Goal: Task Accomplishment & Management: Use online tool/utility

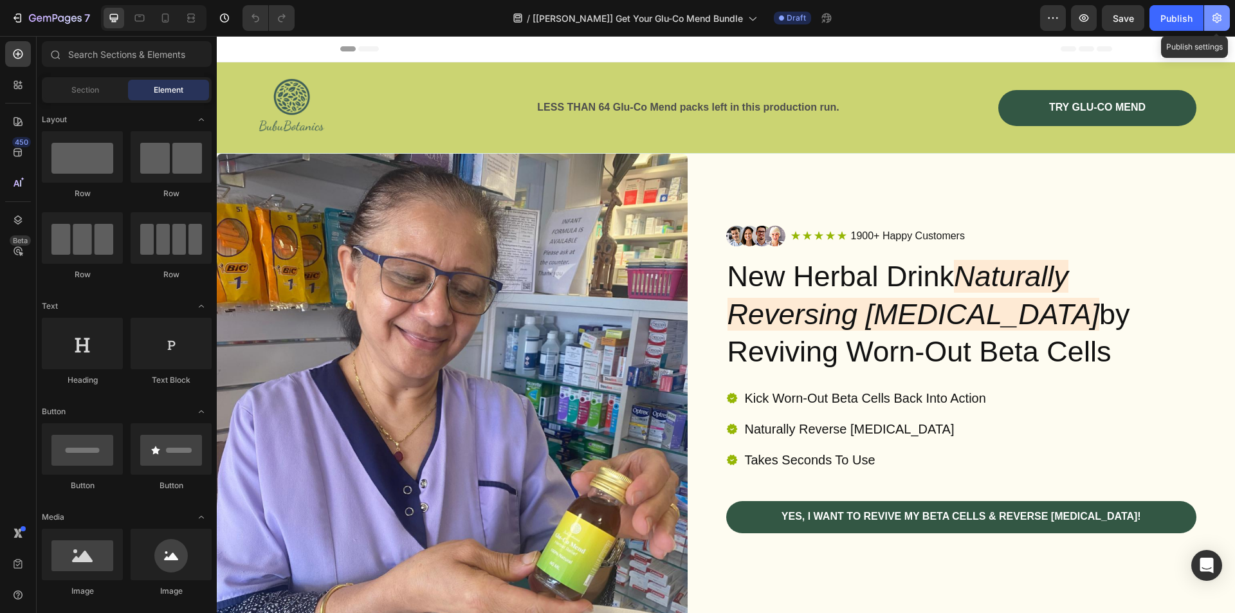
click at [1224, 17] on button "button" at bounding box center [1217, 18] width 26 height 26
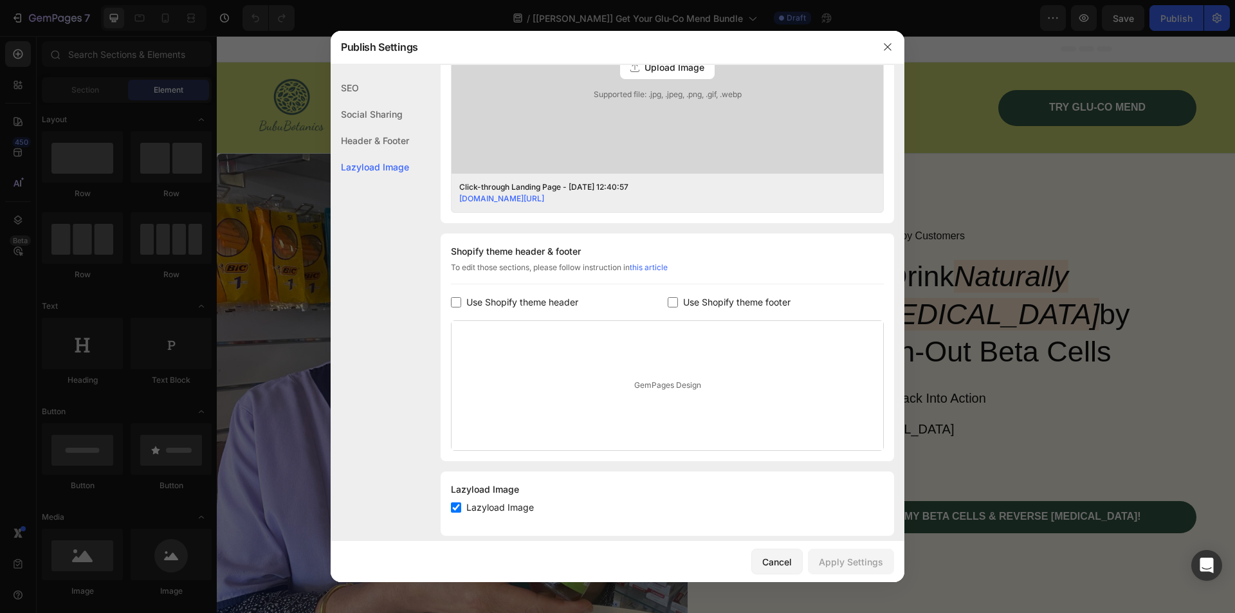
scroll to position [450, 0]
click at [522, 298] on span "Use Shopify theme header" at bounding box center [522, 298] width 112 height 15
checkbox input "true"
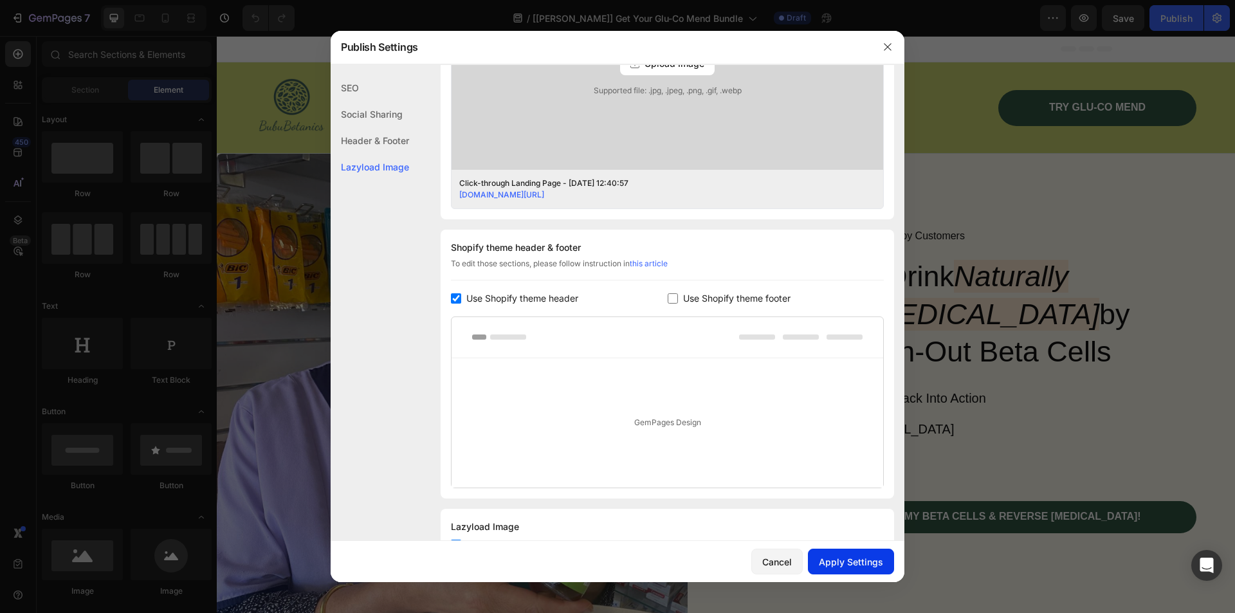
click at [851, 562] on div "Apply Settings" at bounding box center [851, 562] width 64 height 14
click at [885, 44] on icon "button" at bounding box center [887, 46] width 7 height 7
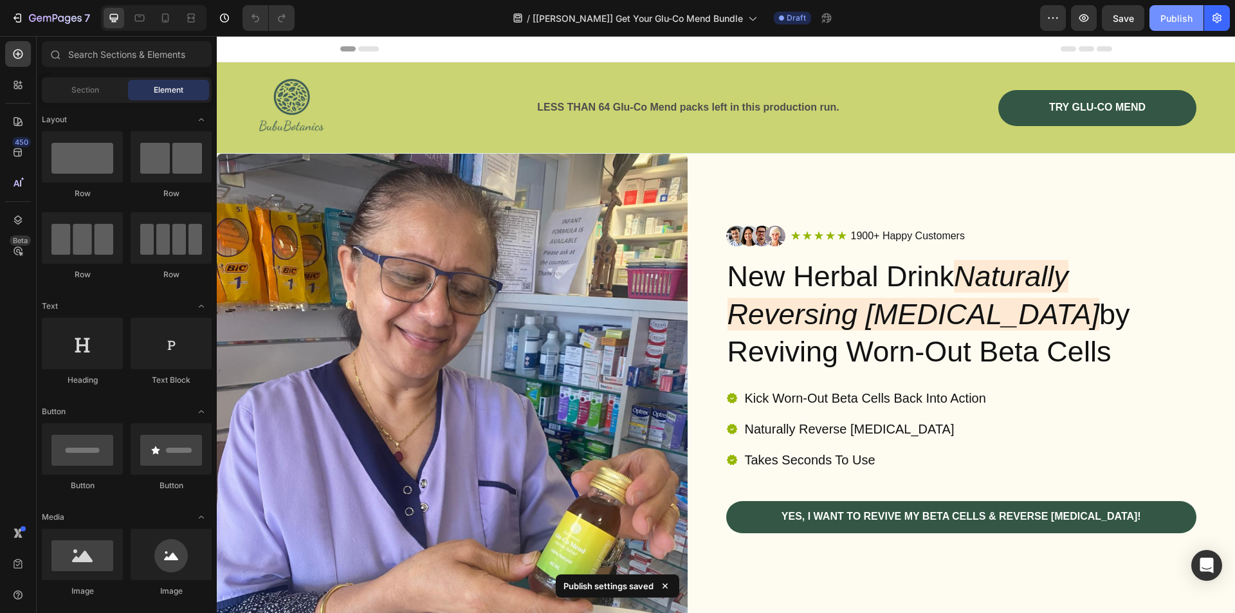
click at [1175, 22] on div "Publish" at bounding box center [1177, 19] width 32 height 14
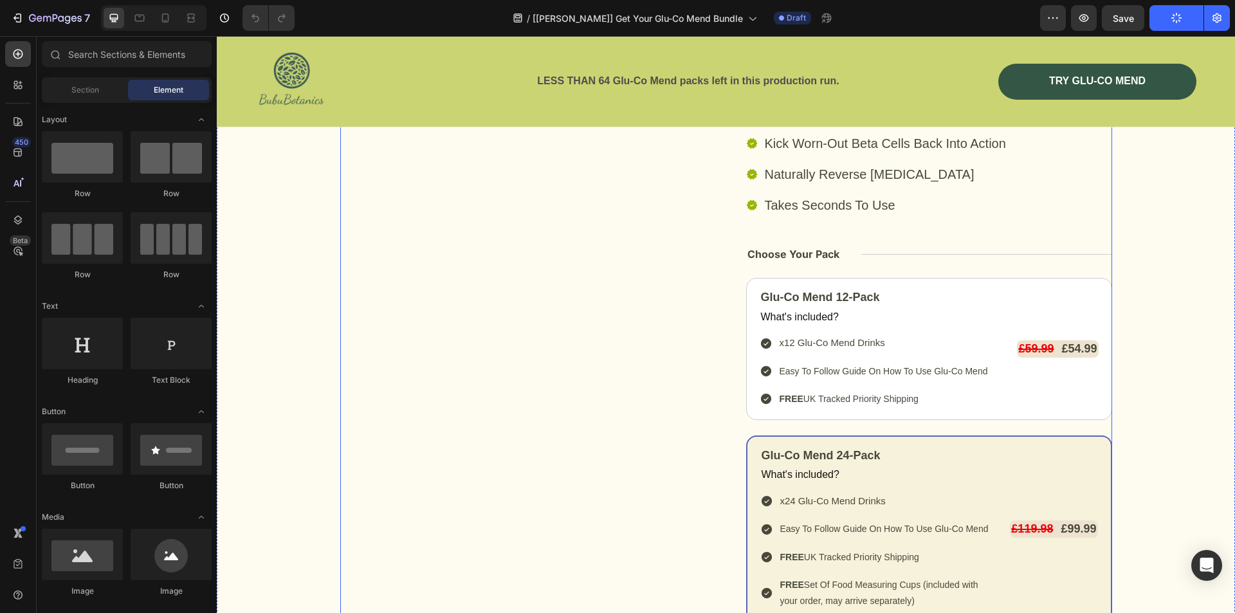
scroll to position [6369, 0]
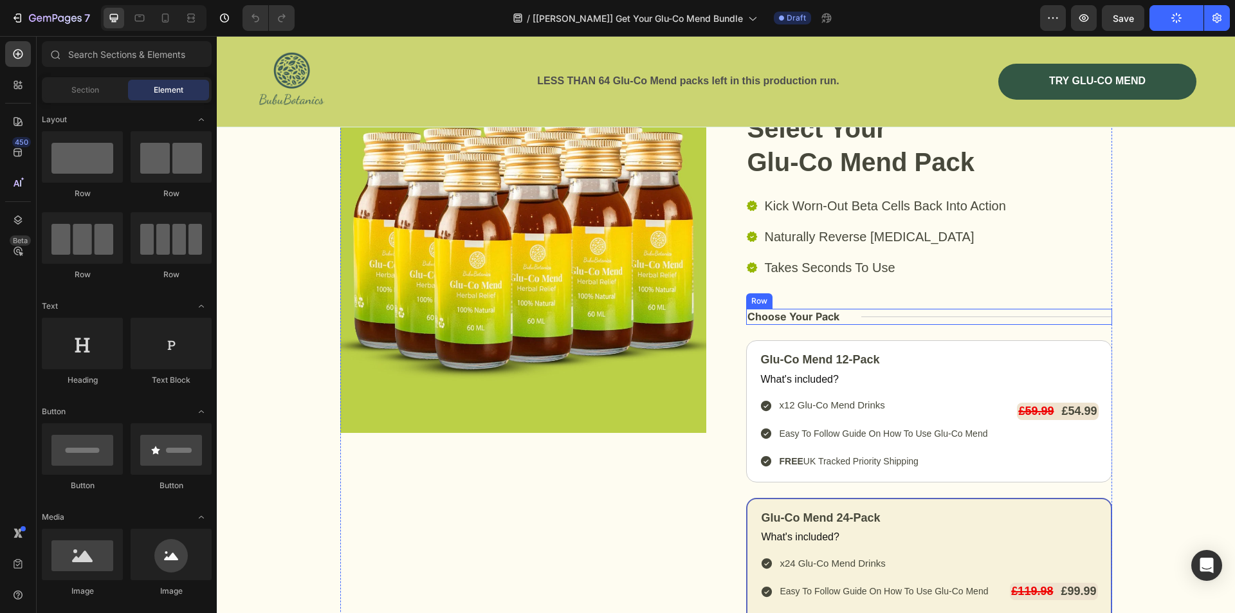
click at [895, 316] on div "Title Line" at bounding box center [986, 317] width 251 height 16
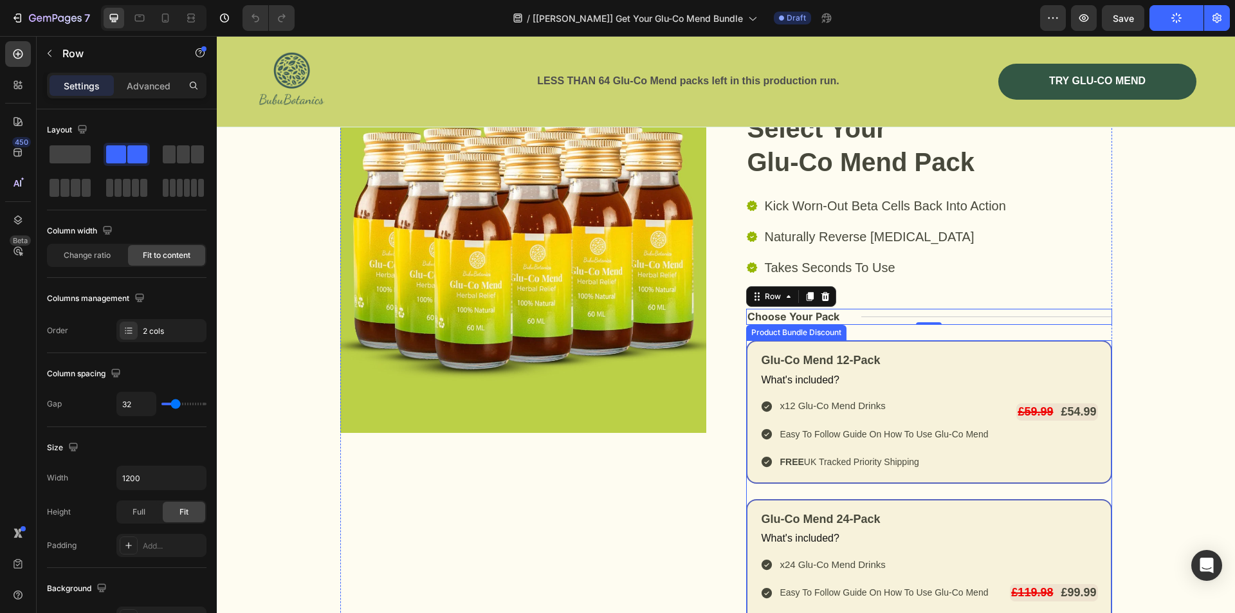
click at [759, 344] on div "Glu-Co Mend 12-Pack Text Block What's included? Text Block x12 Glu-Co Mend Drin…" at bounding box center [929, 411] width 366 height 143
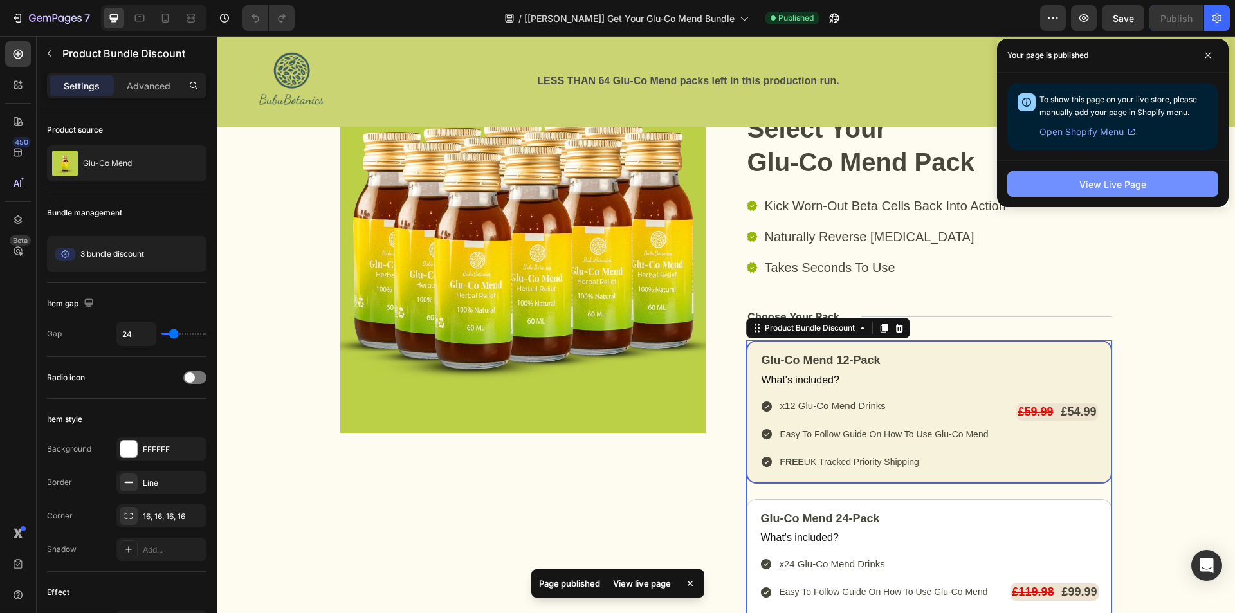
click at [1132, 182] on div "View Live Page" at bounding box center [1113, 185] width 67 height 14
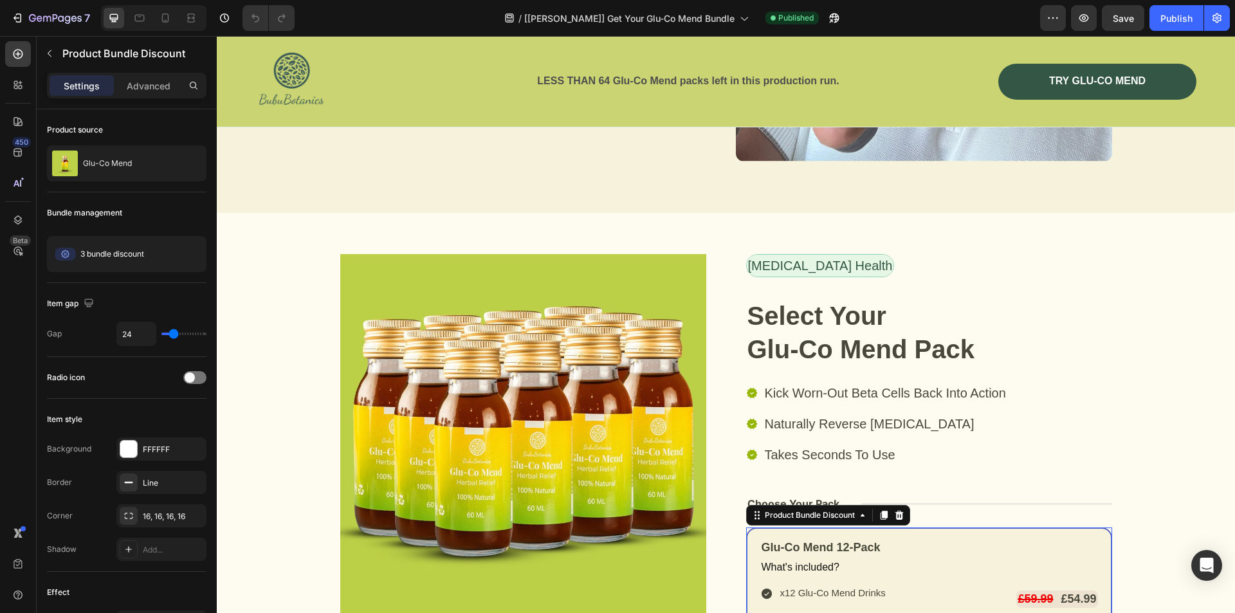
scroll to position [6176, 0]
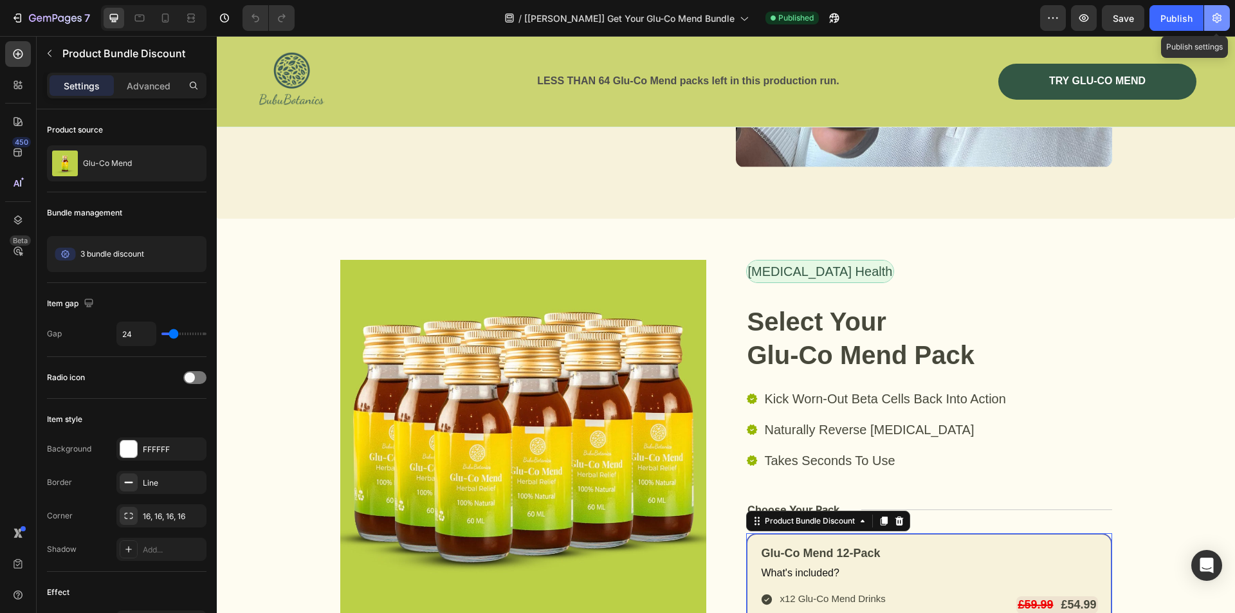
click at [1217, 18] on icon "button" at bounding box center [1217, 19] width 9 height 10
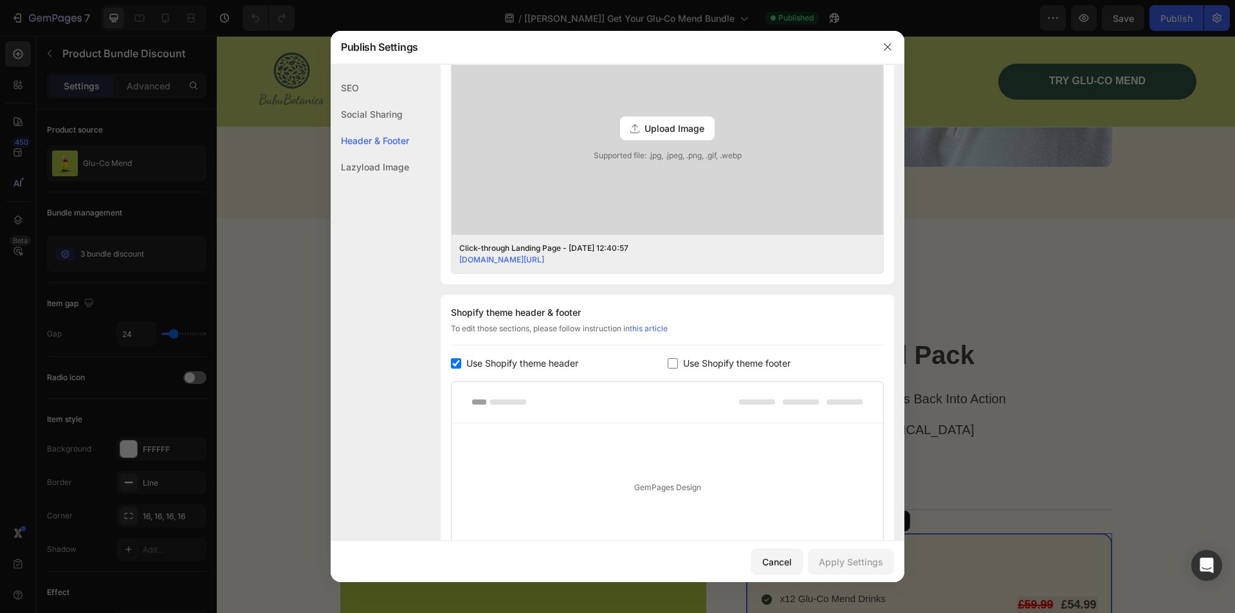
scroll to position [386, 0]
click at [547, 357] on span "Use Shopify theme header" at bounding box center [522, 362] width 112 height 15
checkbox input "false"
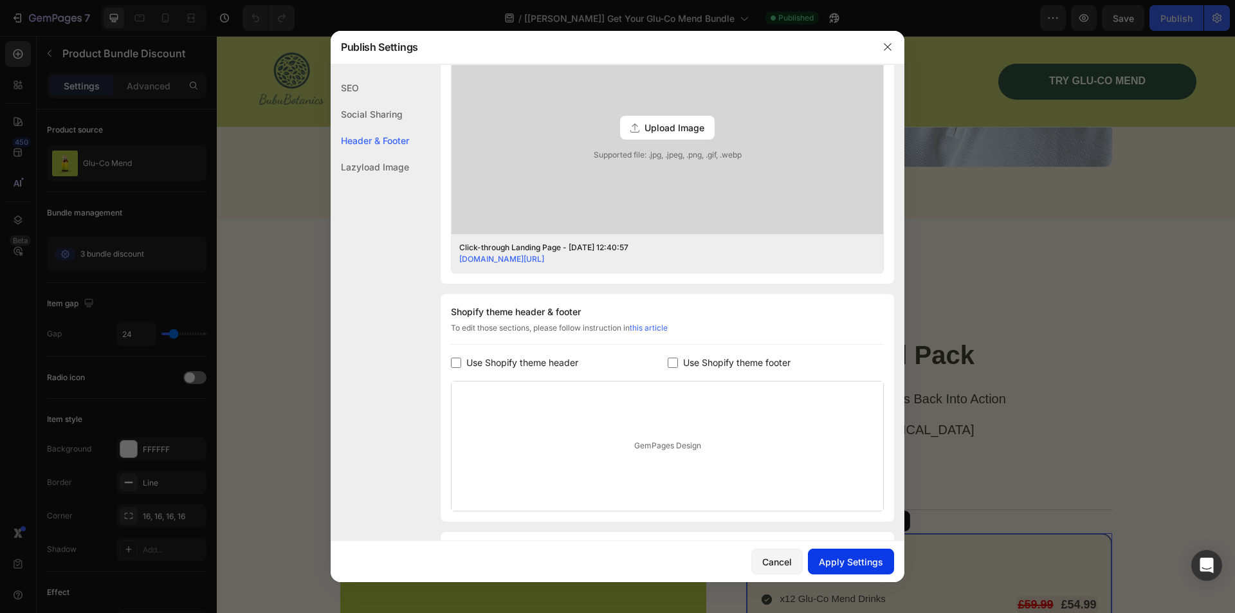
click at [869, 560] on div "Apply Settings" at bounding box center [851, 562] width 64 height 14
drag, startPoint x: 591, startPoint y: 6, endPoint x: 885, endPoint y: 42, distance: 296.2
click at [885, 42] on icon "button" at bounding box center [888, 47] width 10 height 10
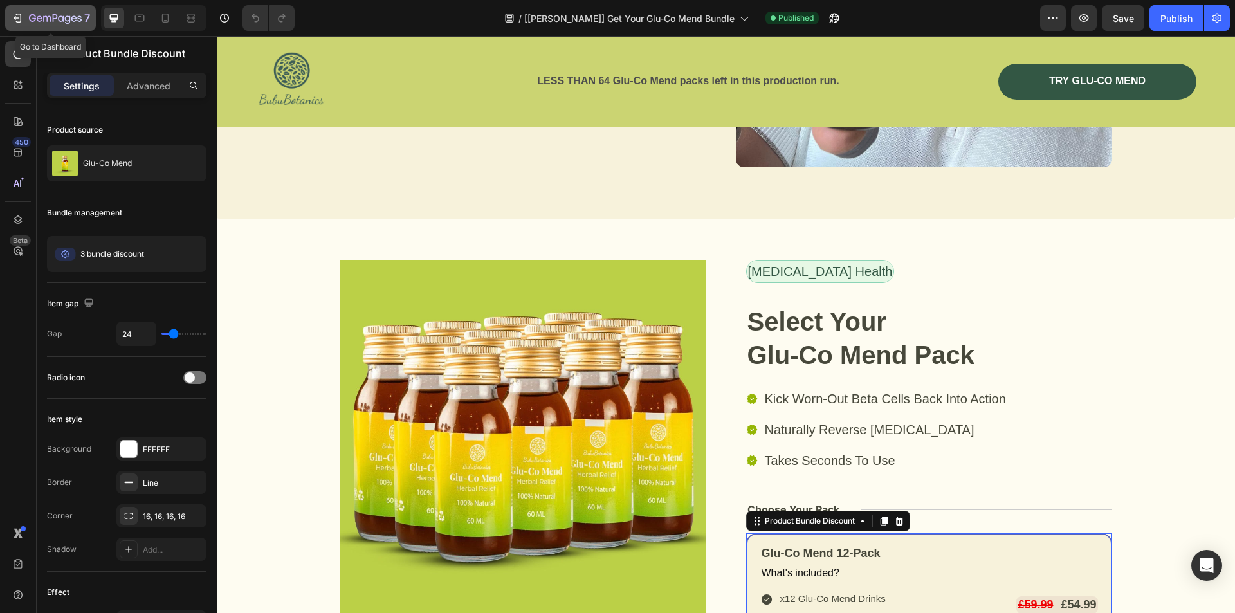
click at [64, 19] on icon "button" at bounding box center [55, 19] width 53 height 11
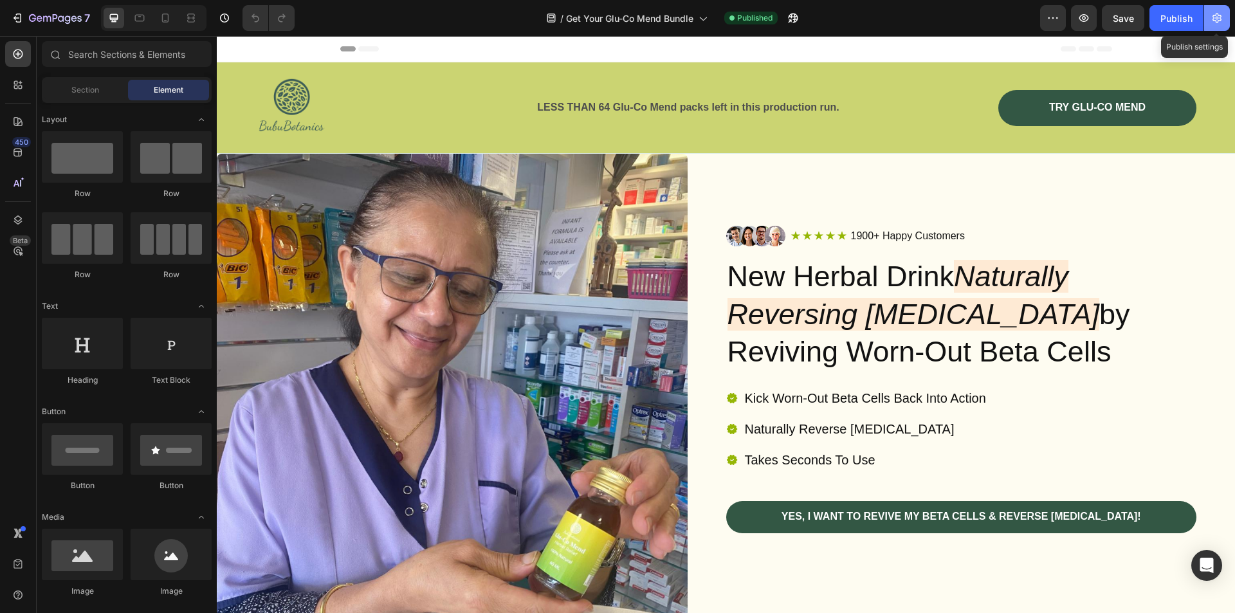
click at [1221, 14] on icon "button" at bounding box center [1217, 18] width 13 height 13
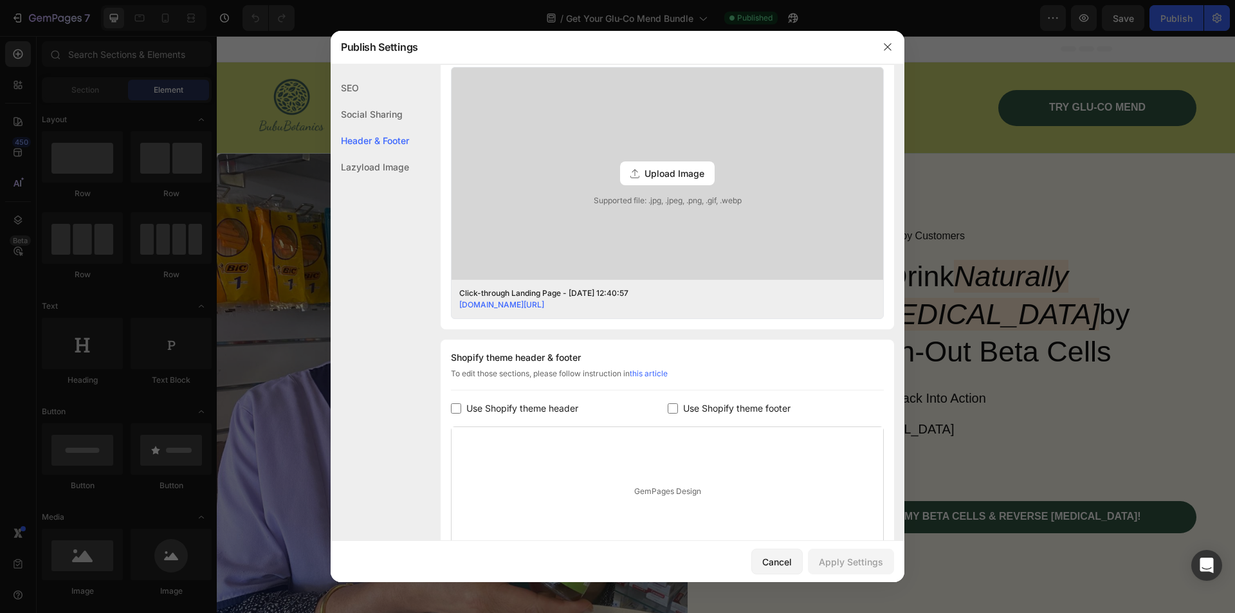
scroll to position [386, 0]
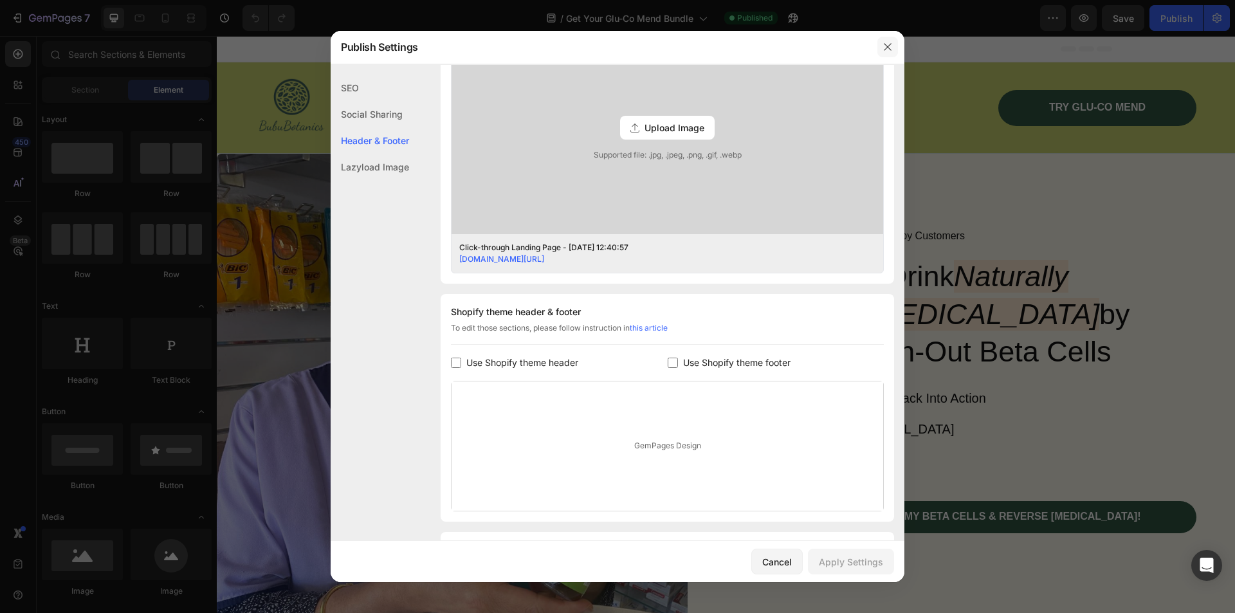
click at [886, 44] on icon "button" at bounding box center [888, 47] width 10 height 10
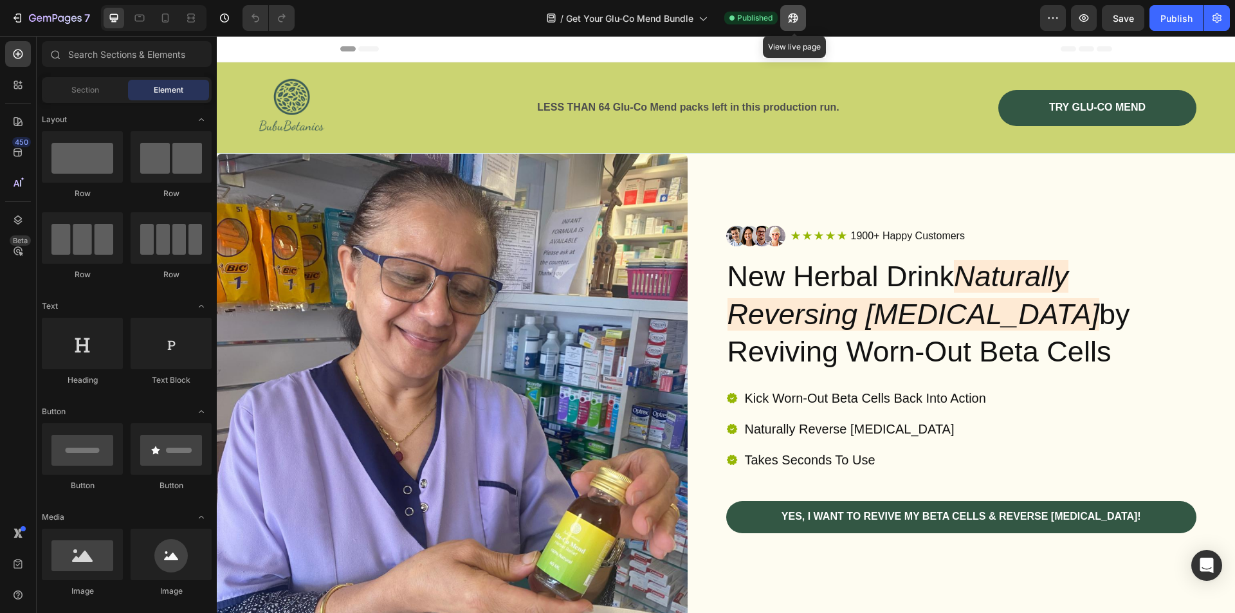
click at [791, 19] on icon "button" at bounding box center [789, 20] width 3 height 3
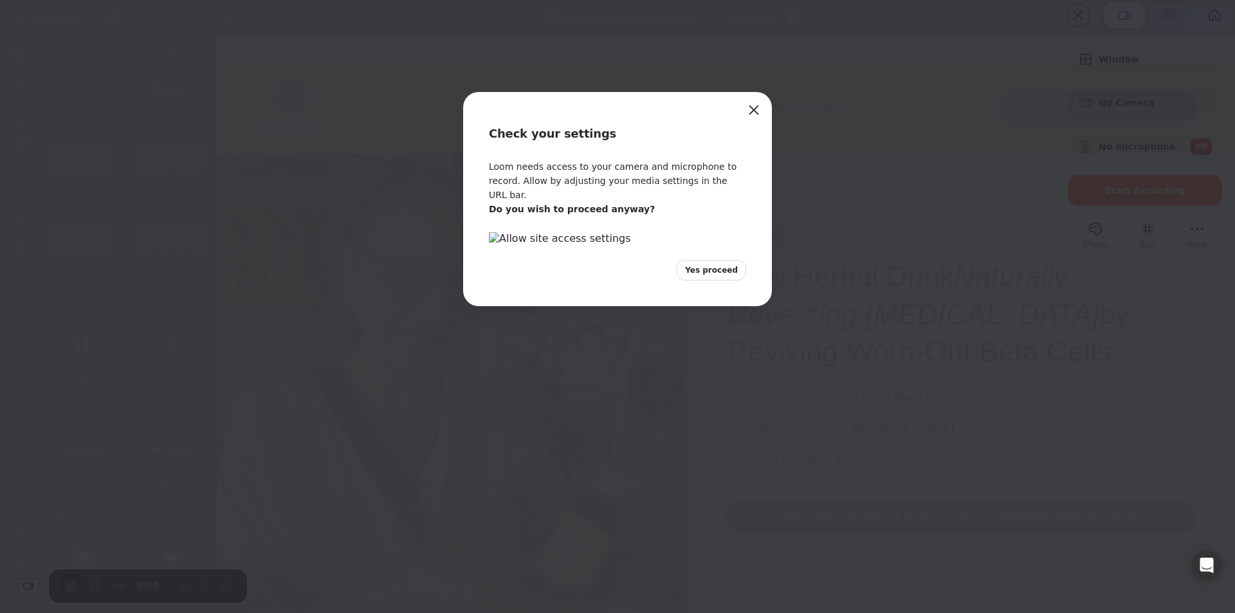
click at [710, 276] on span "Yes proceed" at bounding box center [711, 270] width 53 height 12
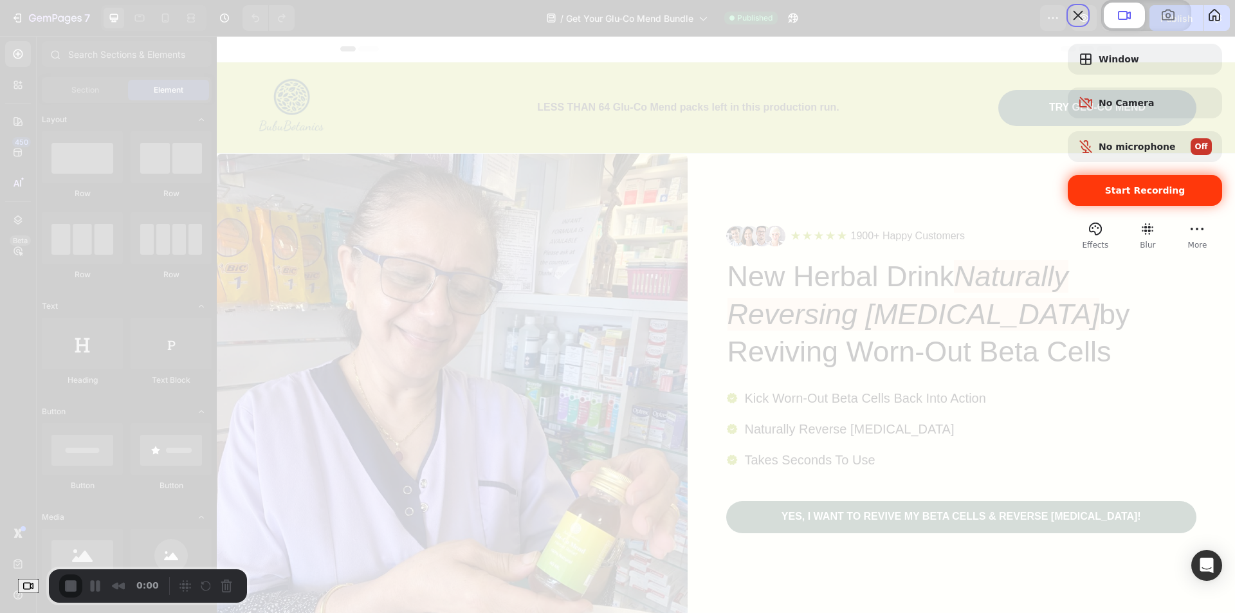
click at [1105, 196] on span "Start Recording" at bounding box center [1145, 190] width 80 height 10
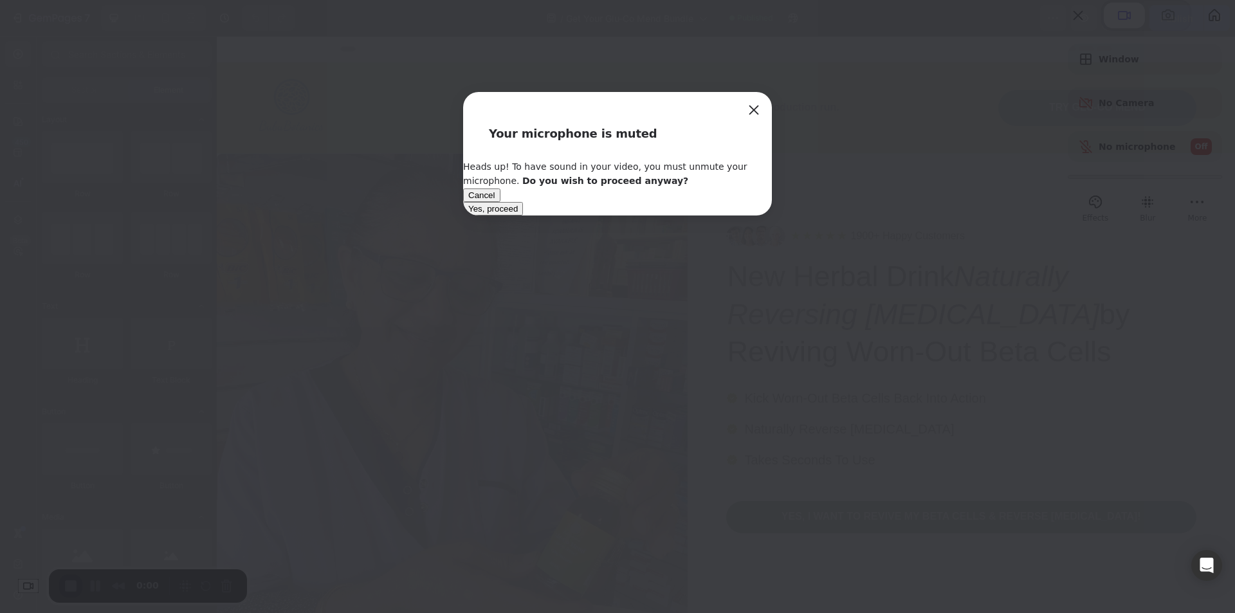
click at [518, 214] on span "Yes, proceed" at bounding box center [493, 209] width 50 height 10
